Goal: Information Seeking & Learning: Learn about a topic

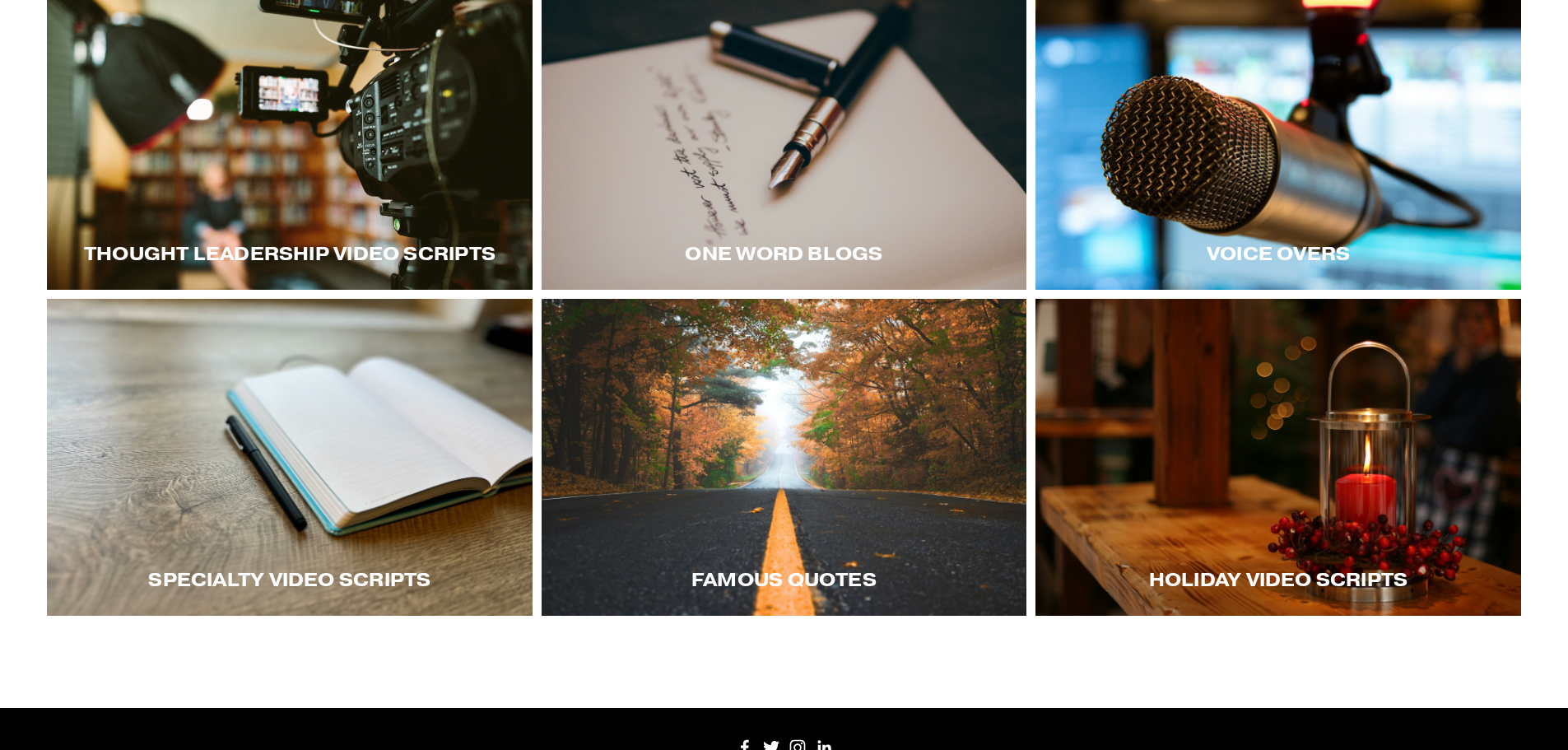
scroll to position [412, 0]
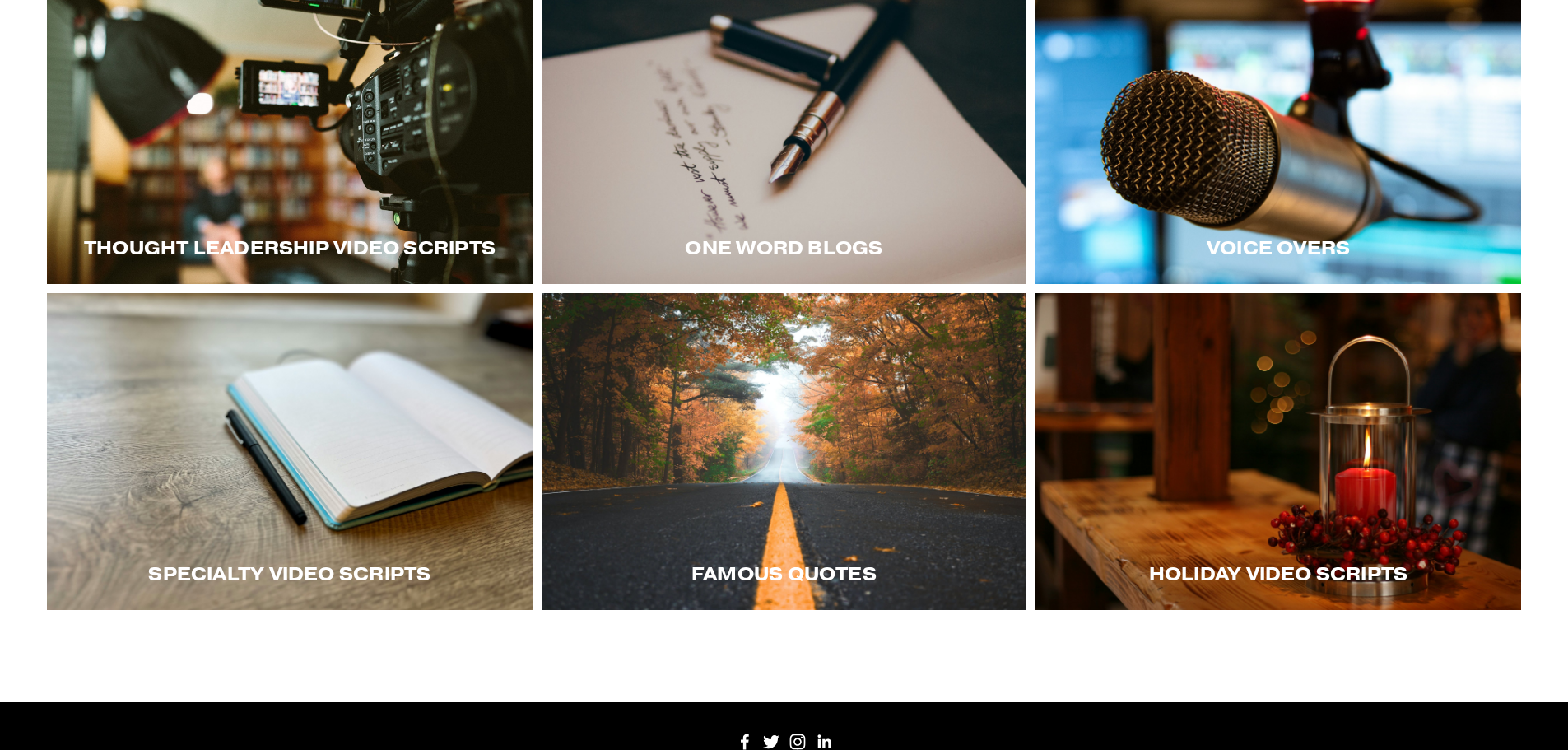
click at [747, 531] on div at bounding box center [784, 451] width 486 height 317
click at [751, 227] on div "One word blogs" at bounding box center [784, 247] width 486 height 72
click at [798, 141] on div at bounding box center [784, 126] width 486 height 317
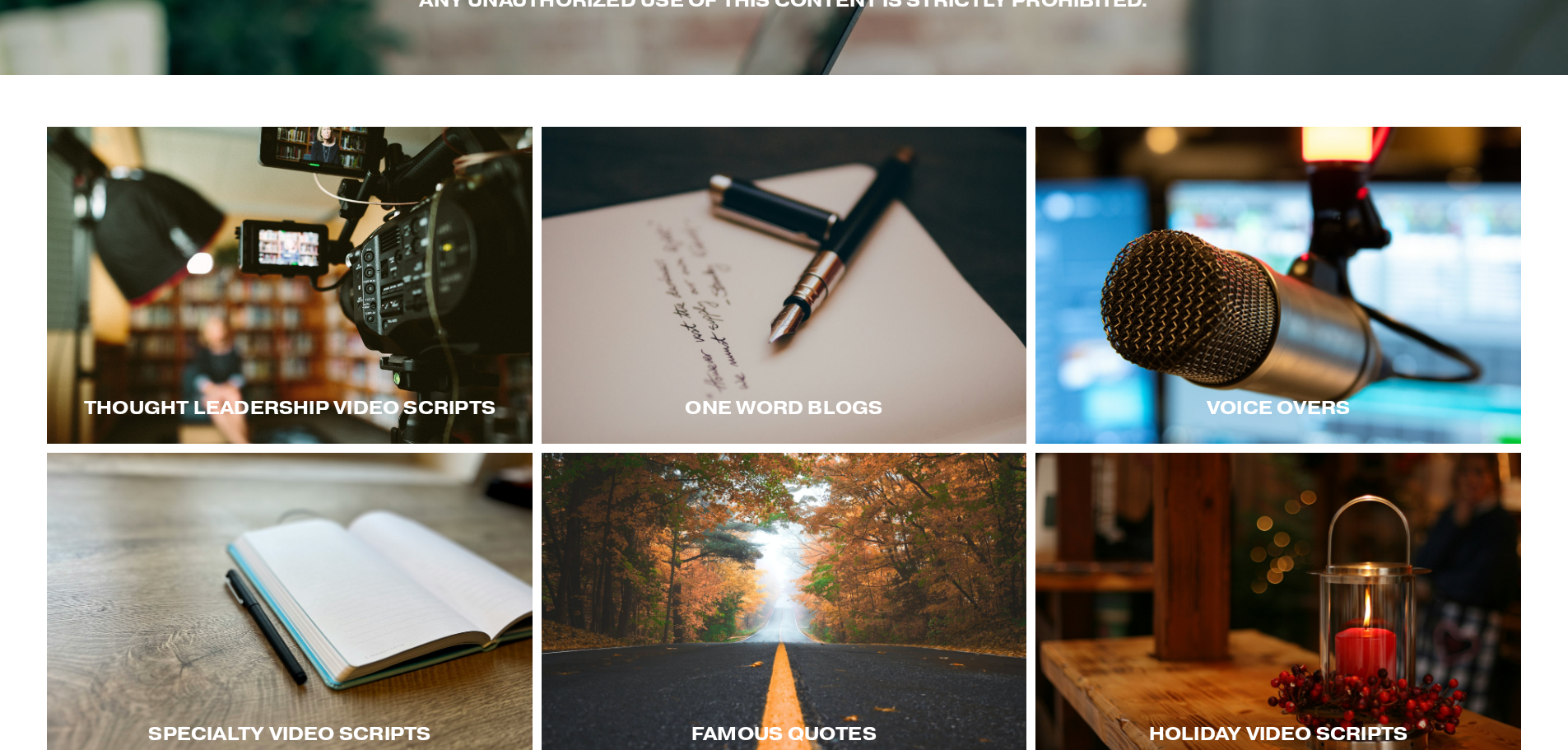
scroll to position [246, 0]
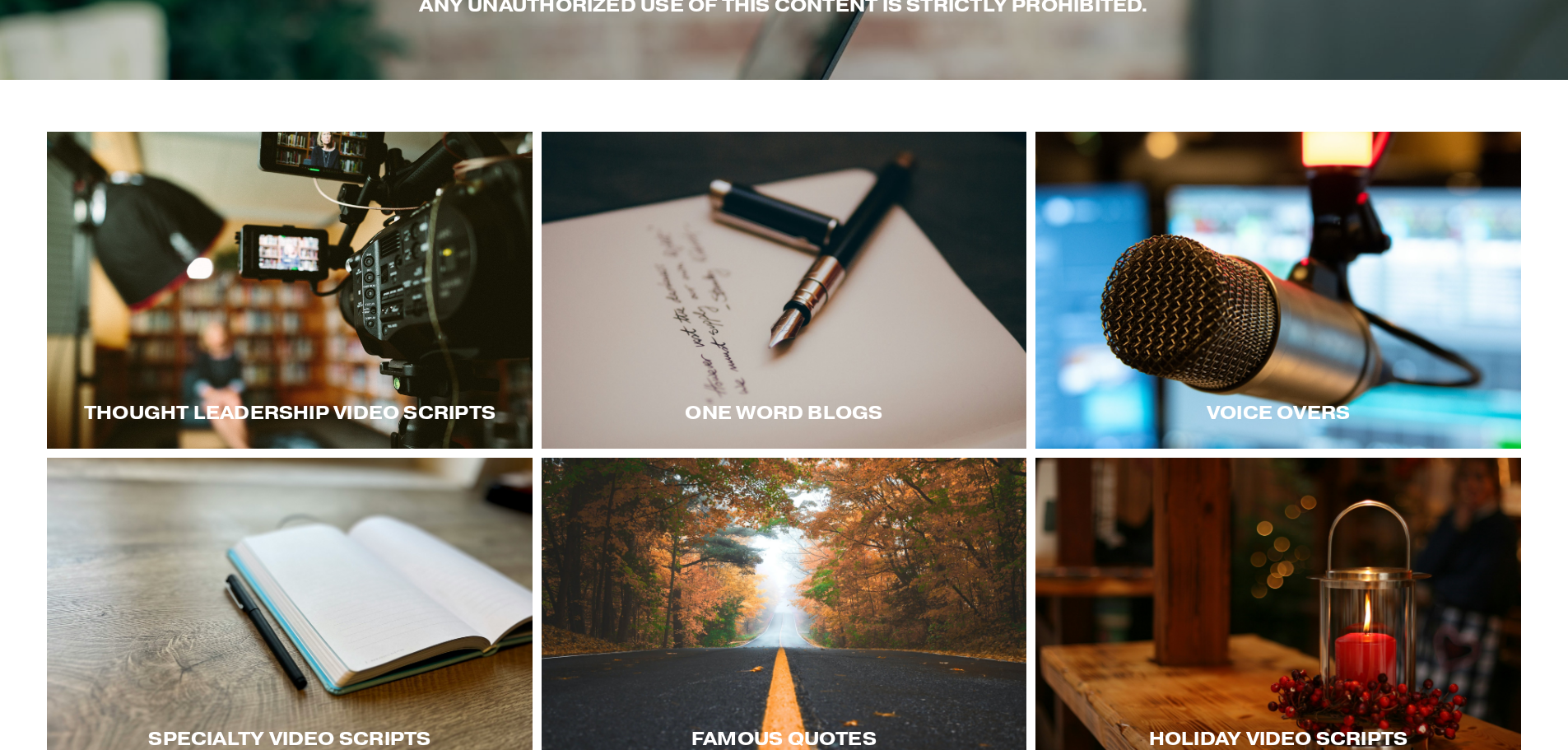
click at [233, 291] on div at bounding box center [289, 290] width 486 height 317
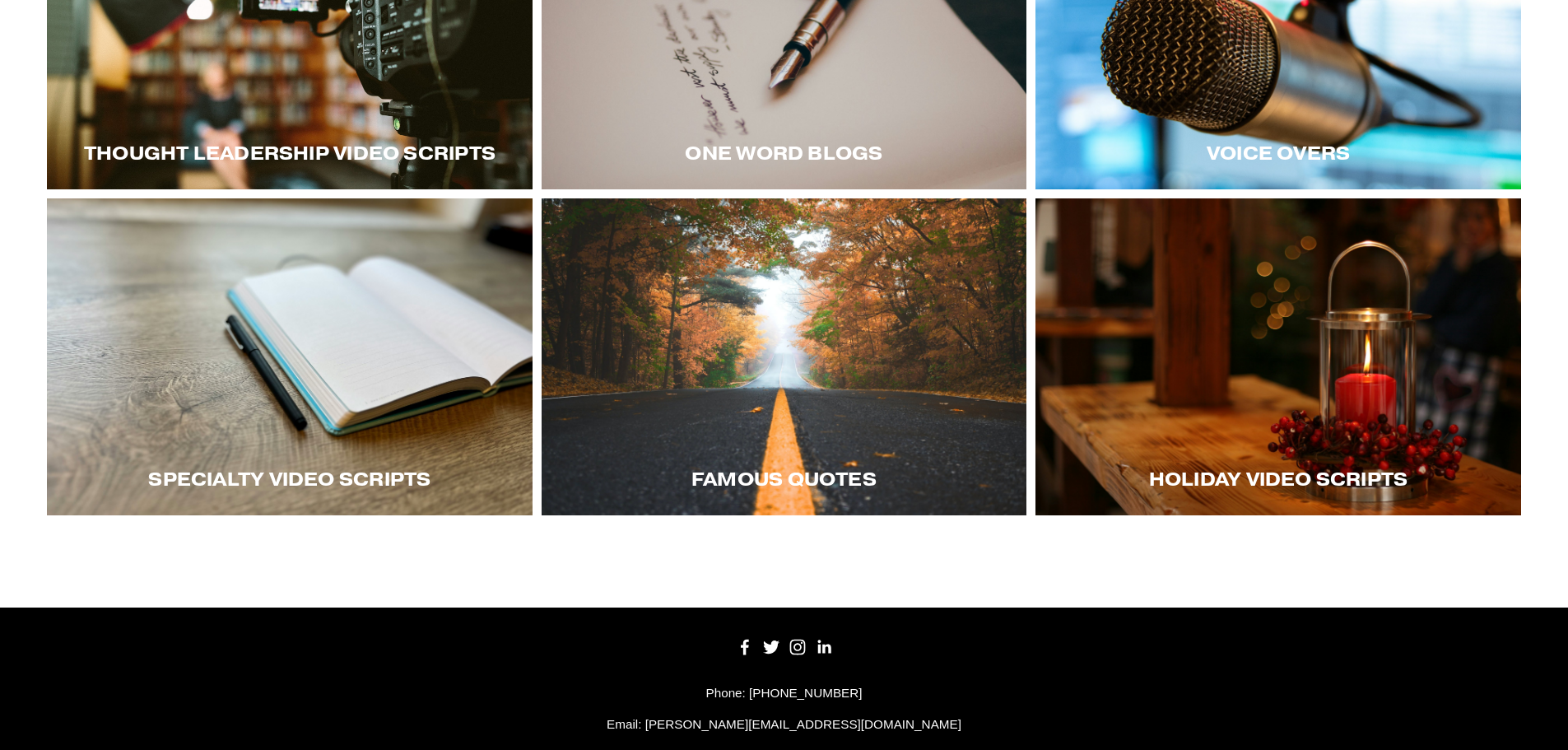
scroll to position [328, 0]
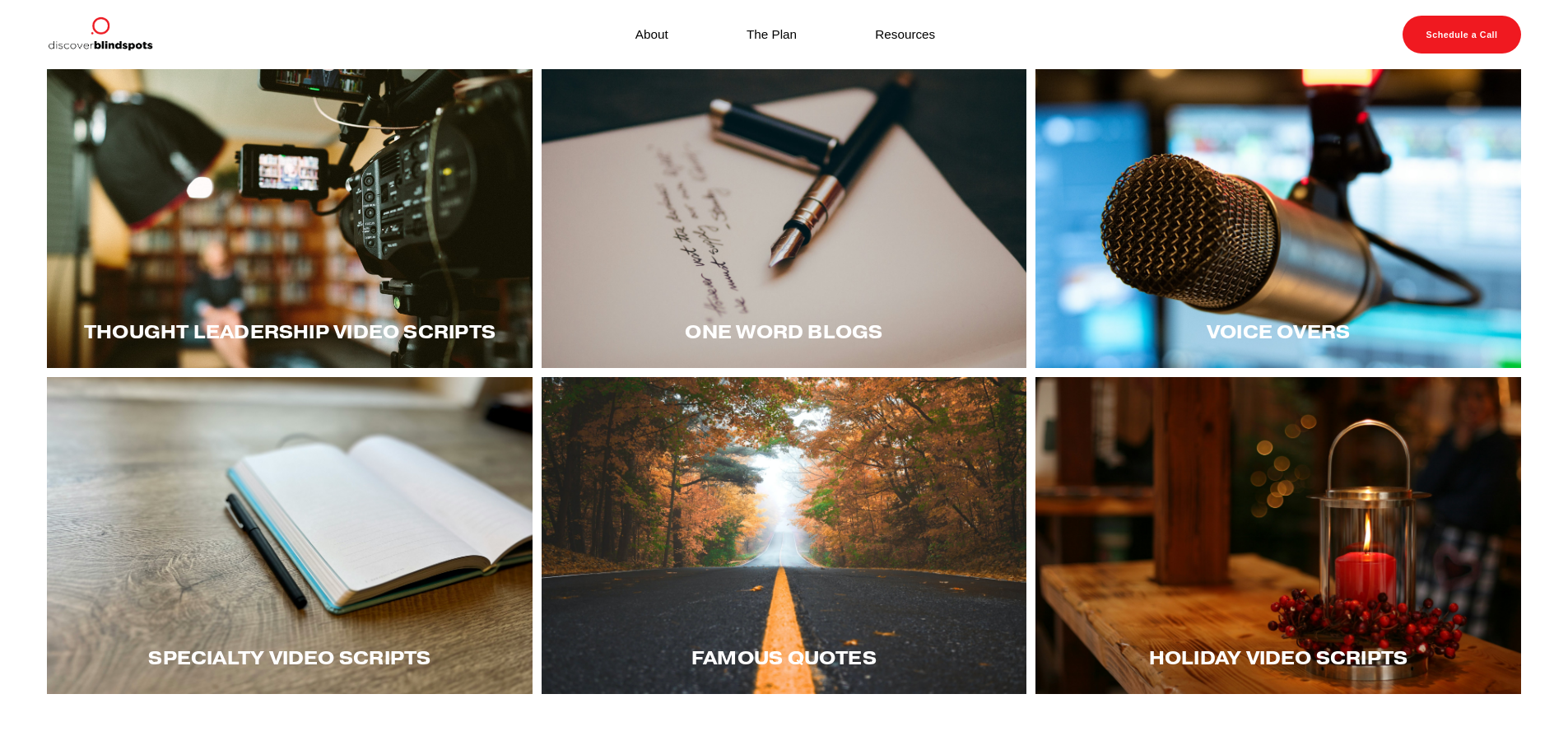
click at [373, 412] on div at bounding box center [289, 535] width 486 height 317
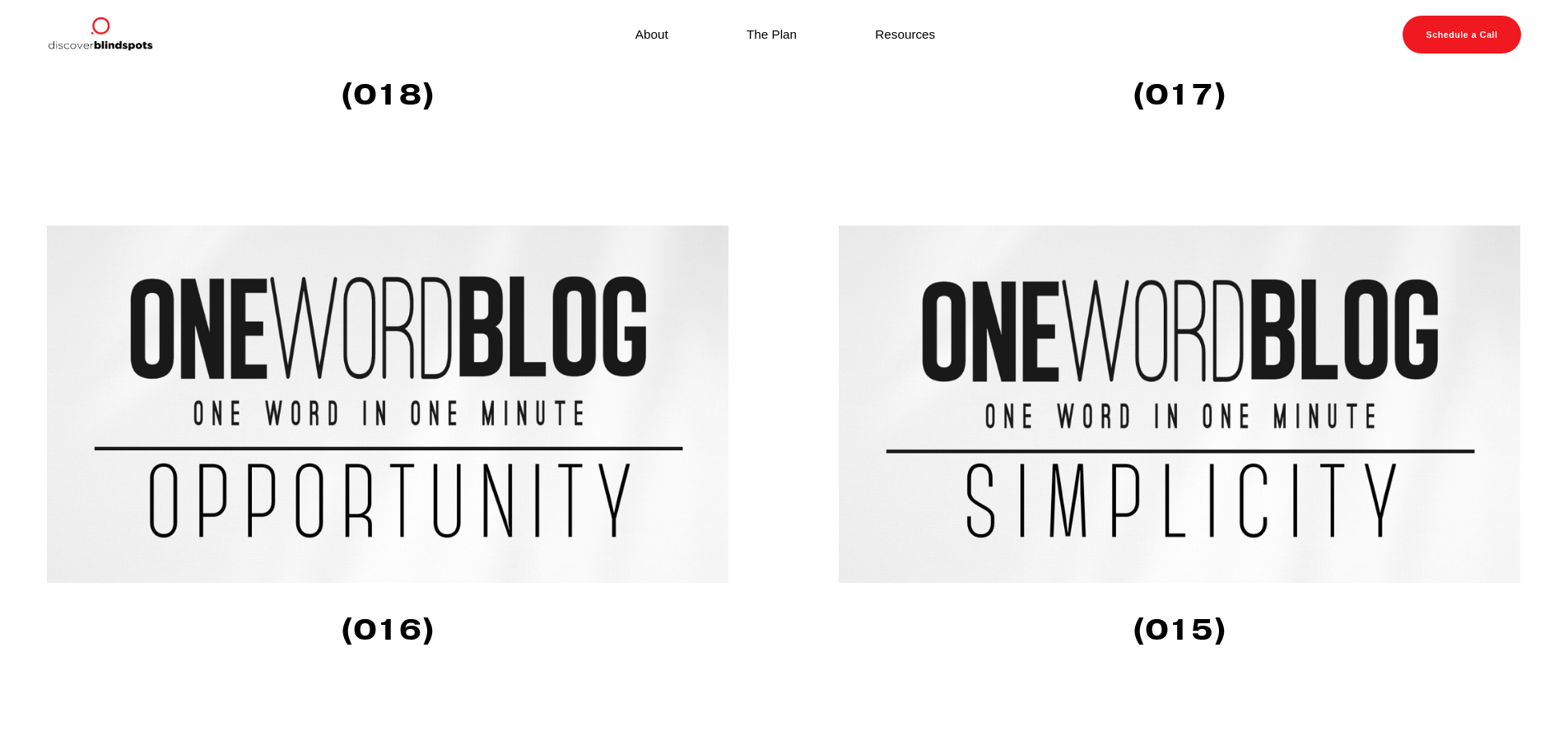
scroll to position [1317, 0]
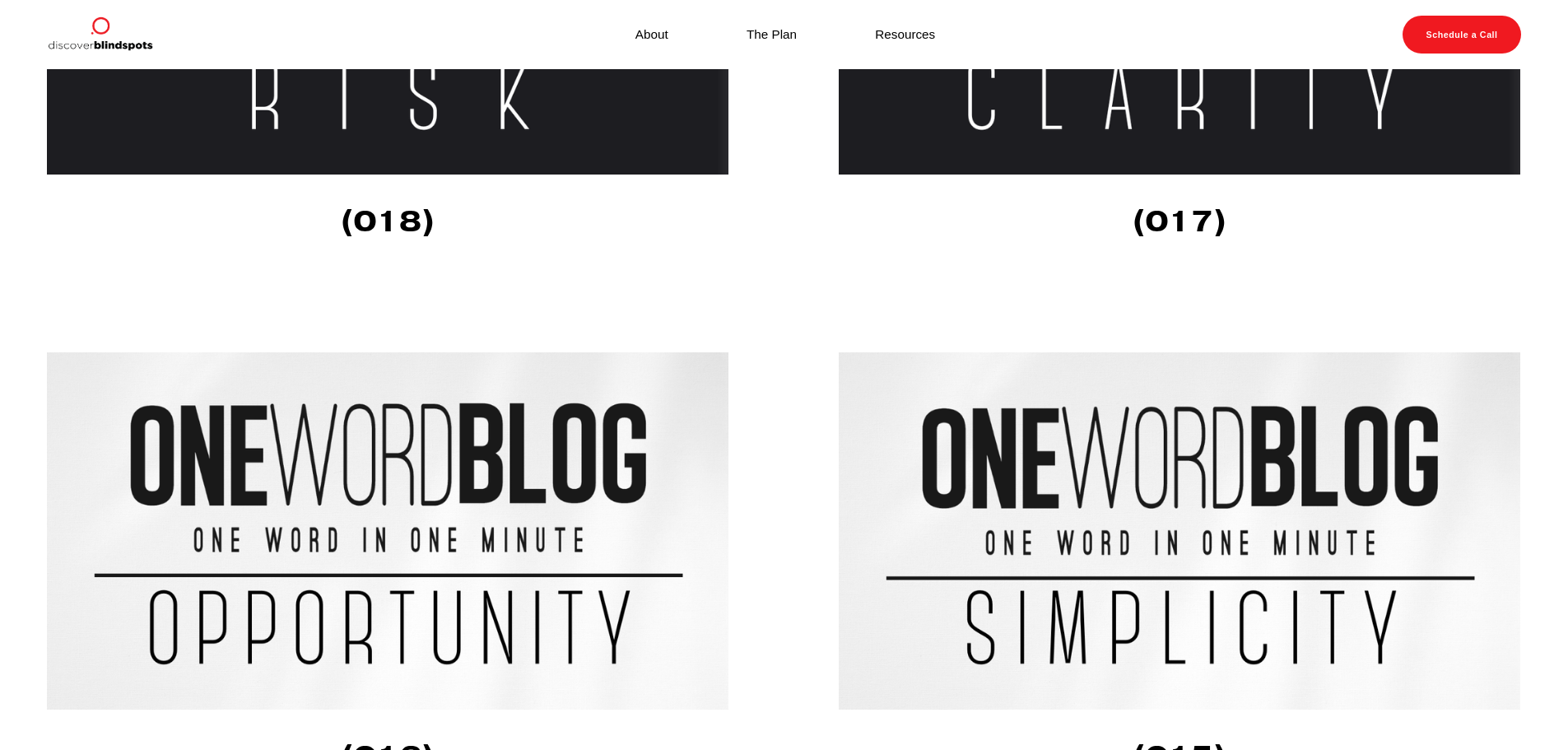
click at [1083, 465] on img at bounding box center [1180, 530] width 683 height 357
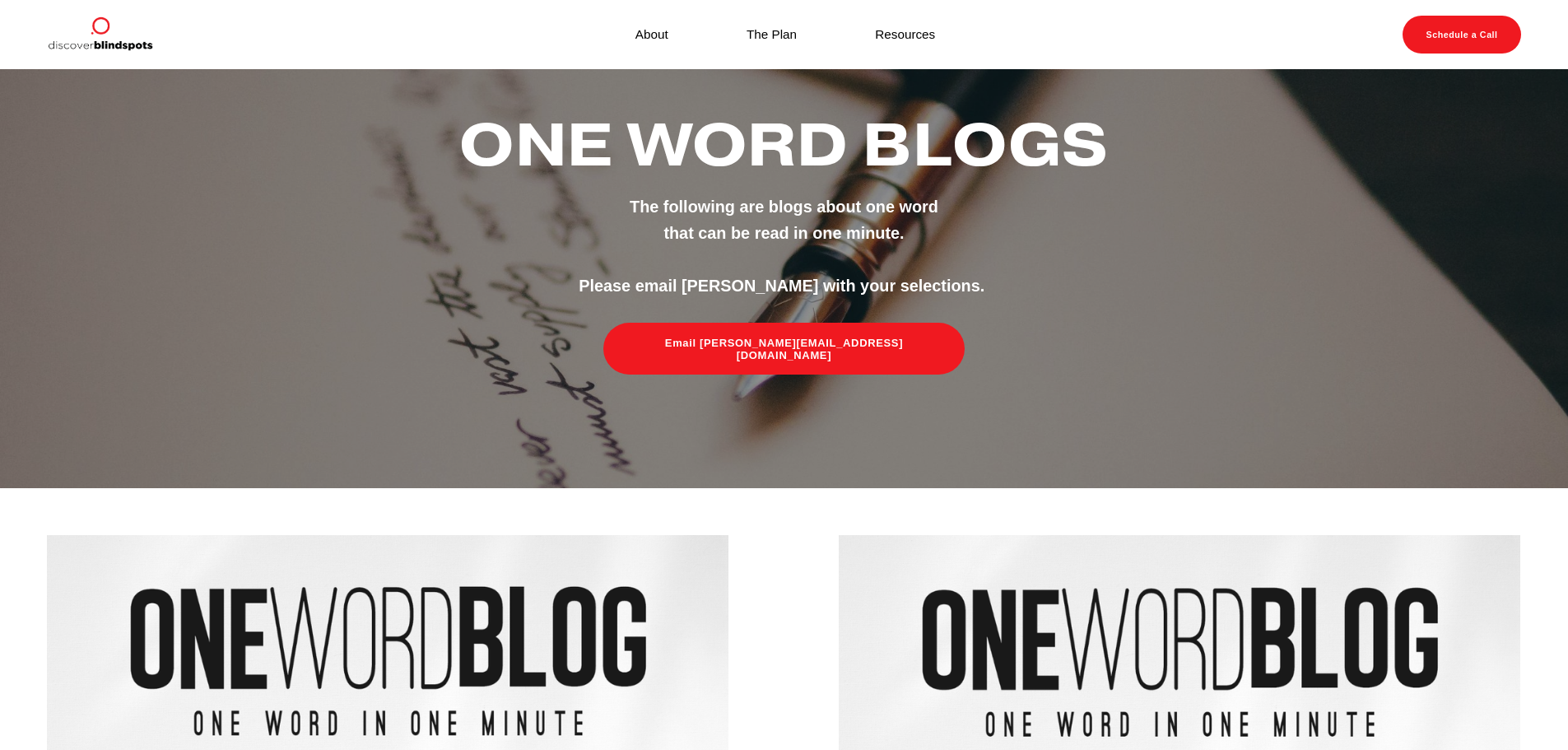
scroll to position [0, 0]
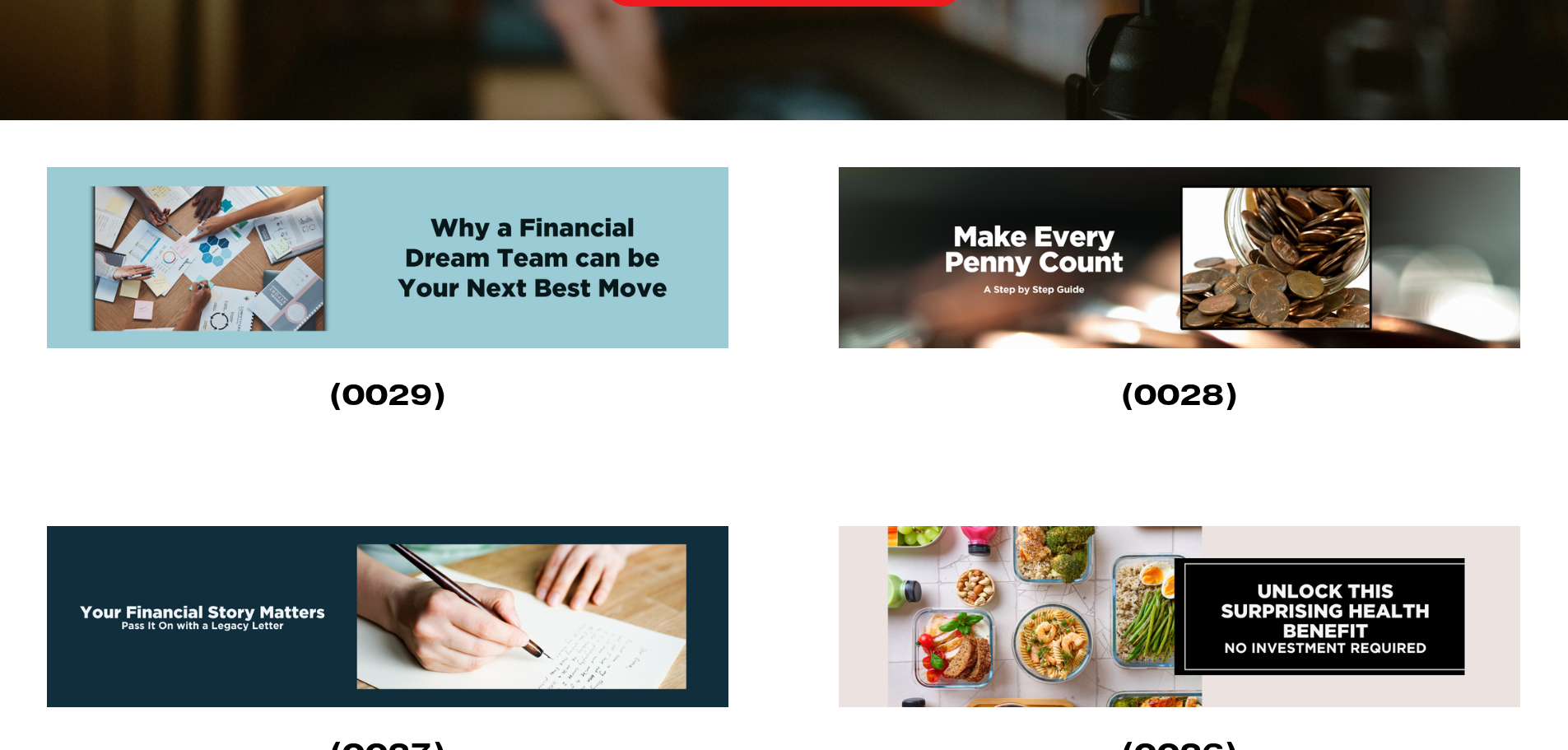
scroll to position [576, 0]
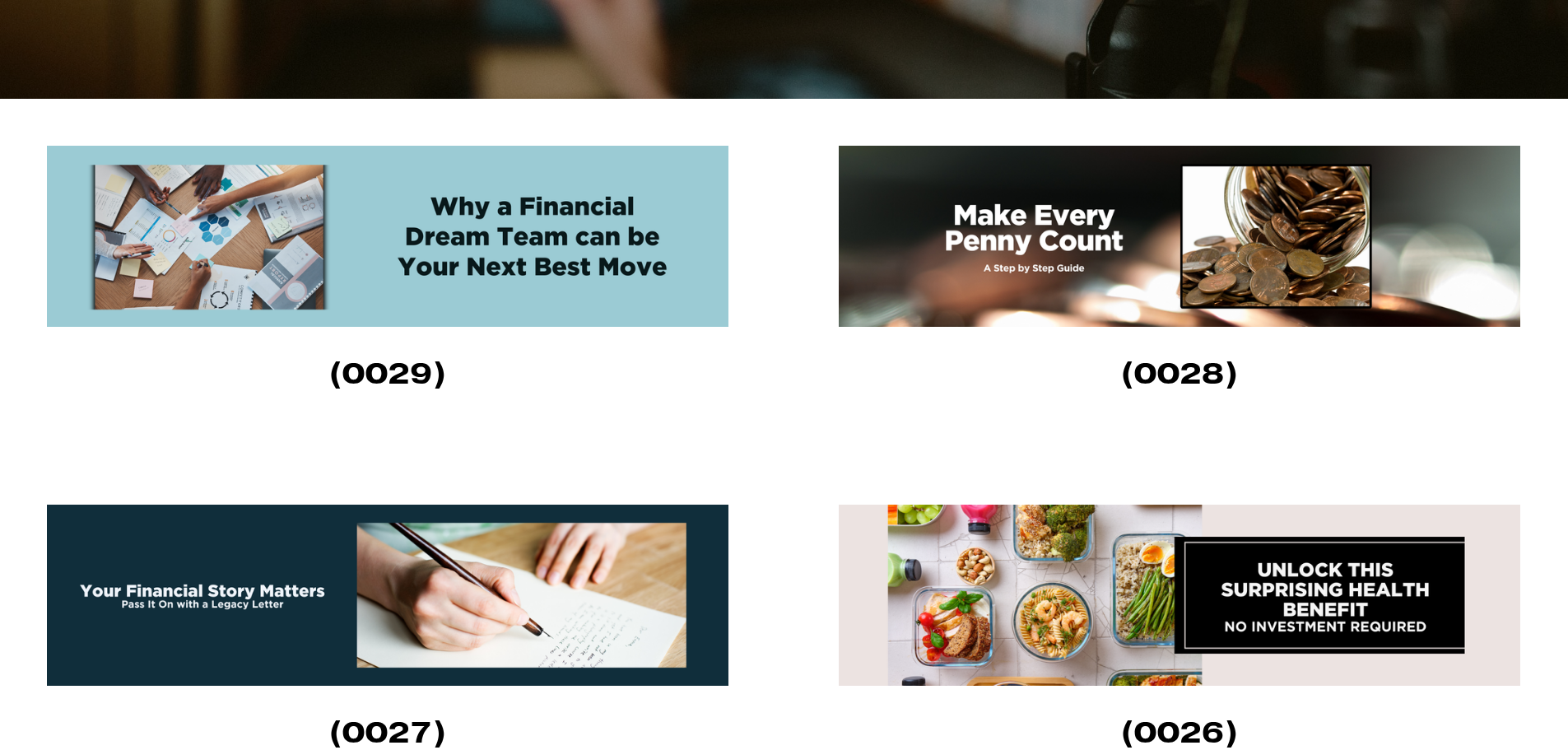
click at [594, 229] on img at bounding box center [387, 235] width 682 height 181
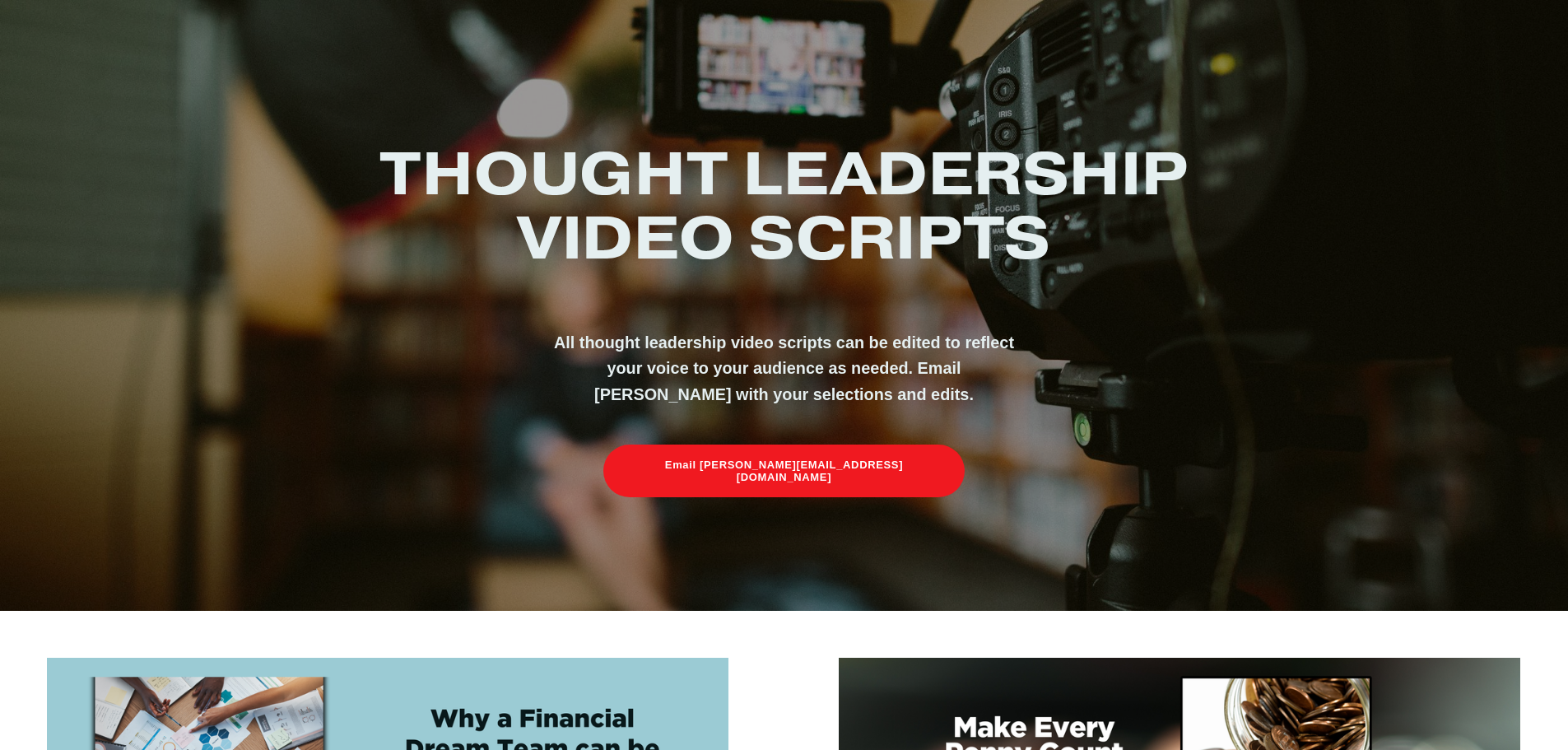
scroll to position [0, 0]
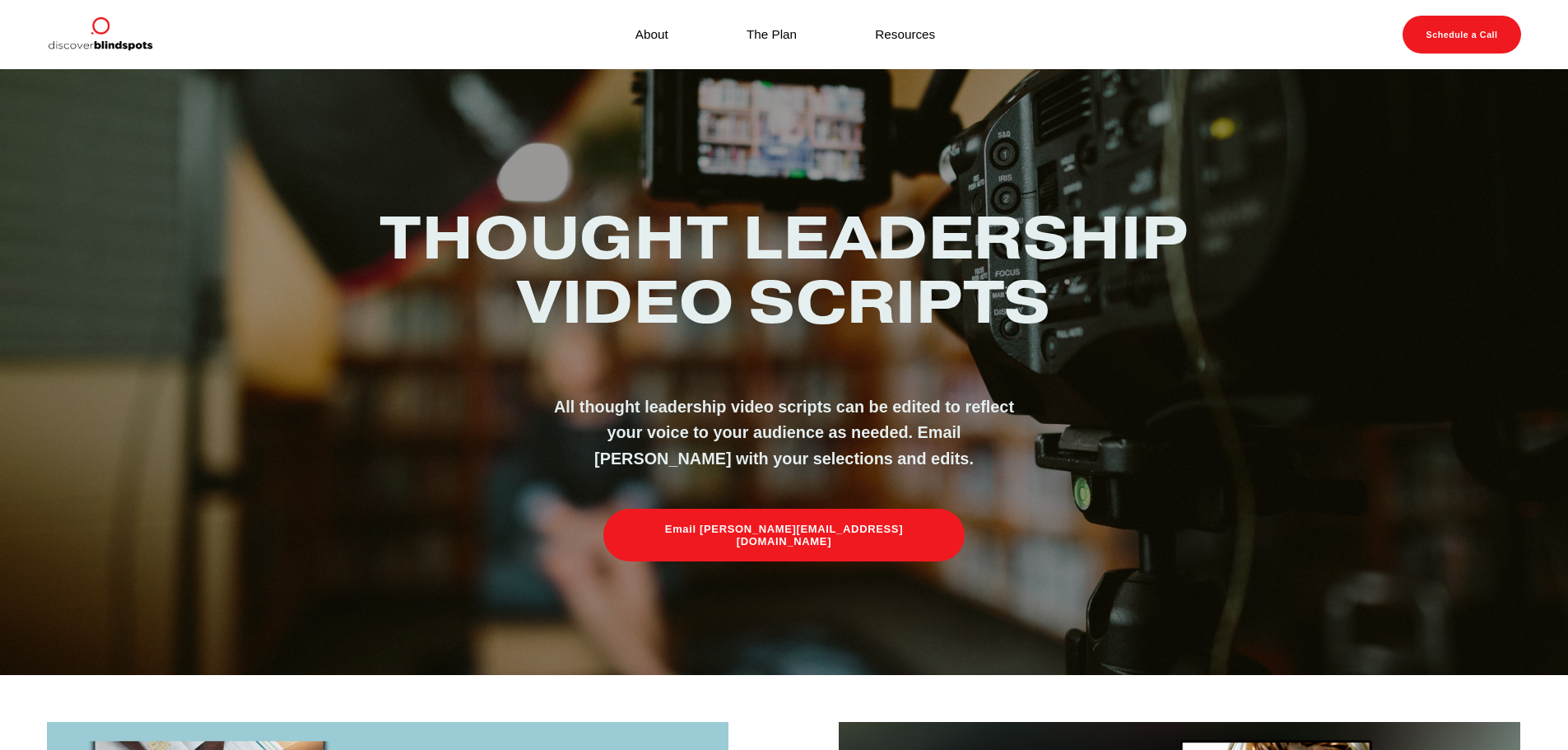
click at [383, 161] on div "Thought Leadership Video Scripts All thought leadership video scripts can be ed…" at bounding box center [784, 371] width 1568 height 605
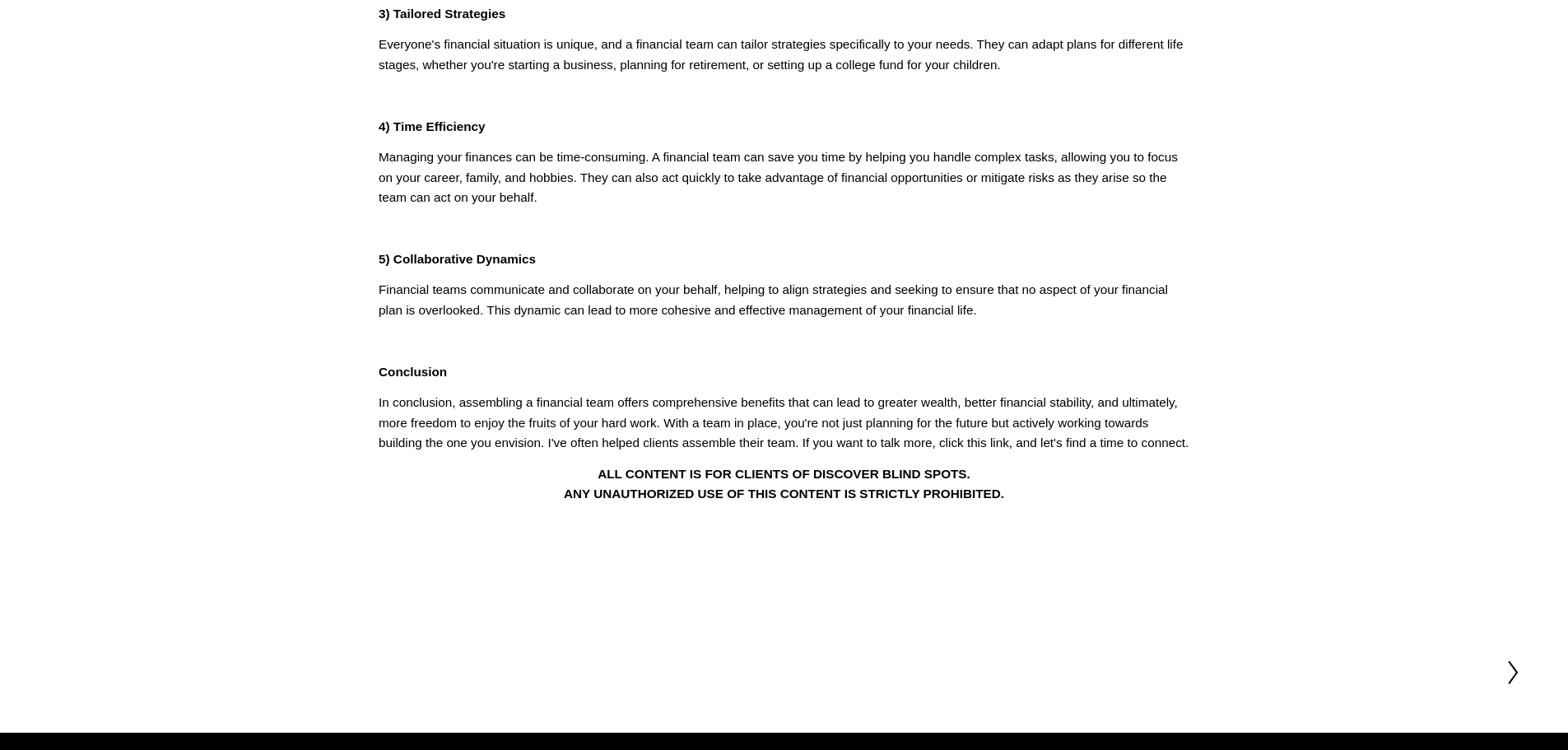
scroll to position [267, 0]
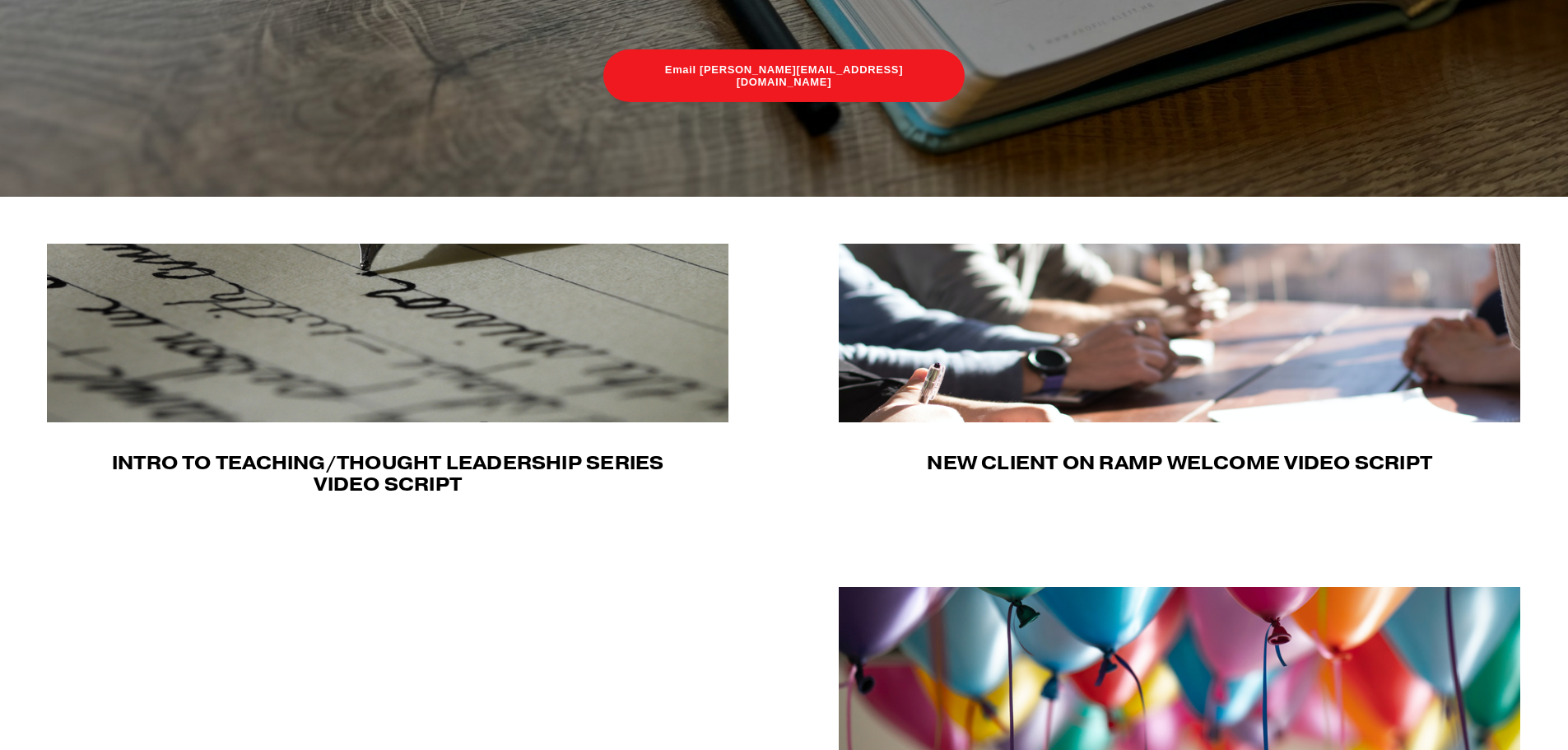
scroll to position [494, 0]
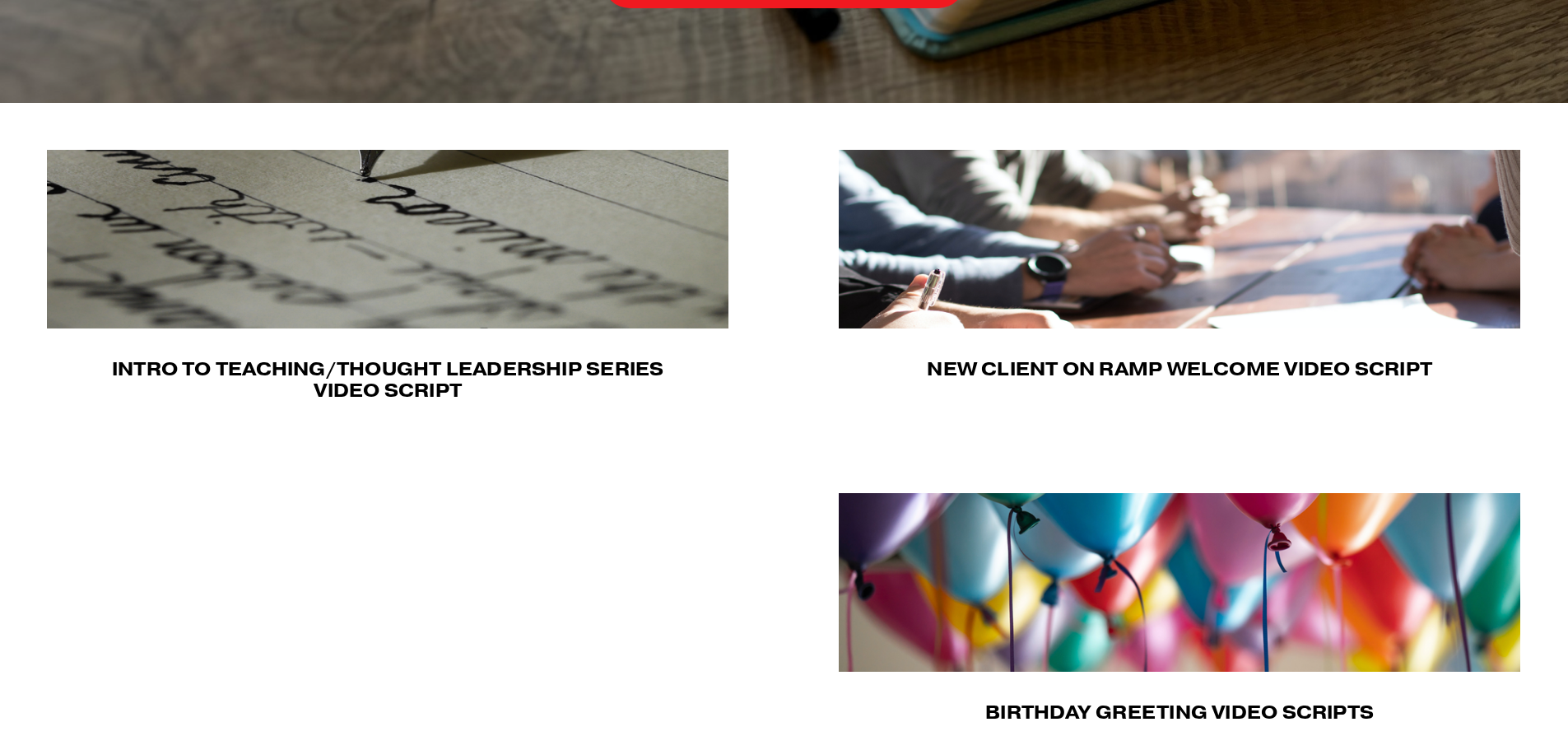
click at [1102, 272] on img at bounding box center [1179, 238] width 682 height 178
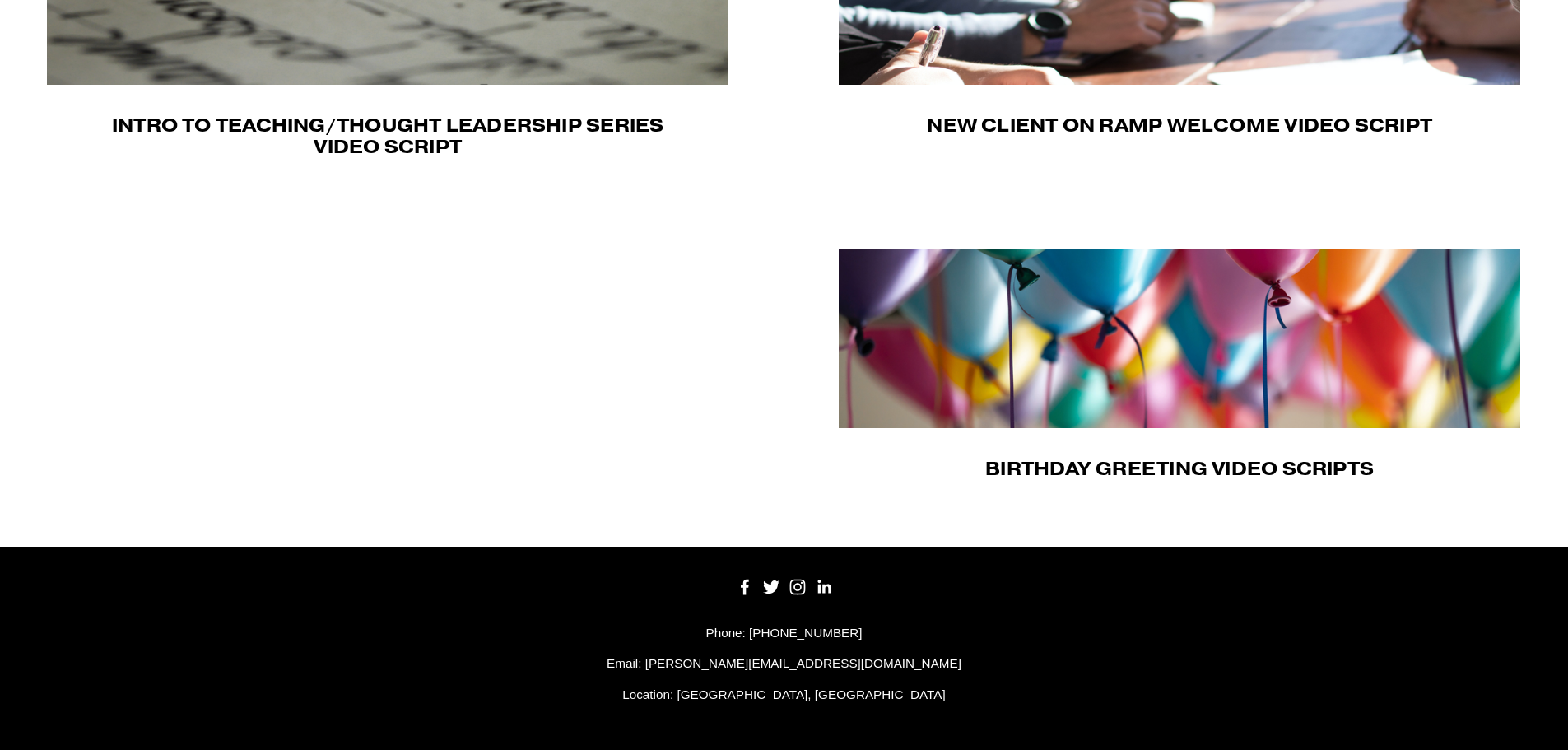
scroll to position [740, 0]
click at [1066, 339] on img at bounding box center [1179, 338] width 682 height 178
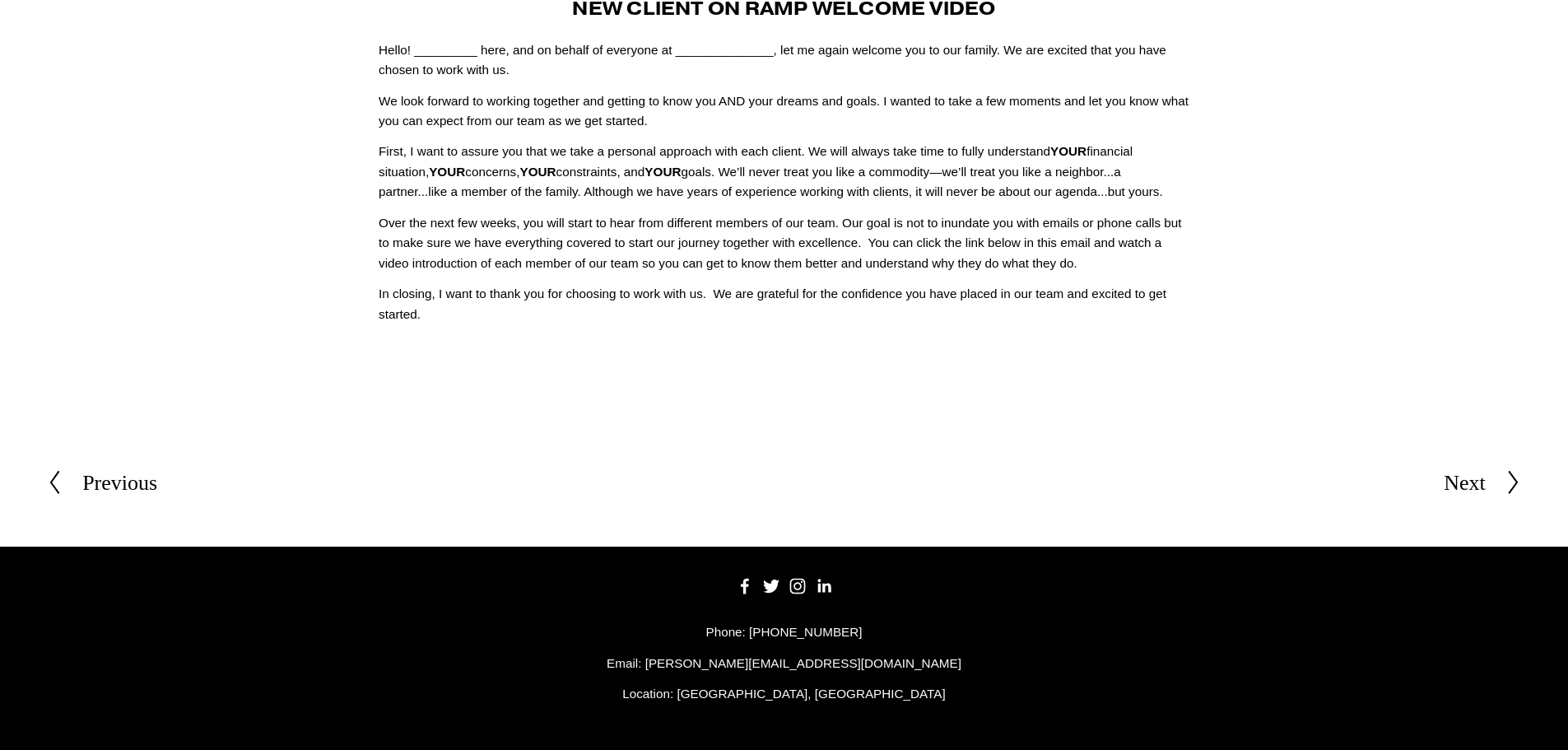
scroll to position [139, 0]
